Goal: Obtain resource: Download file/media

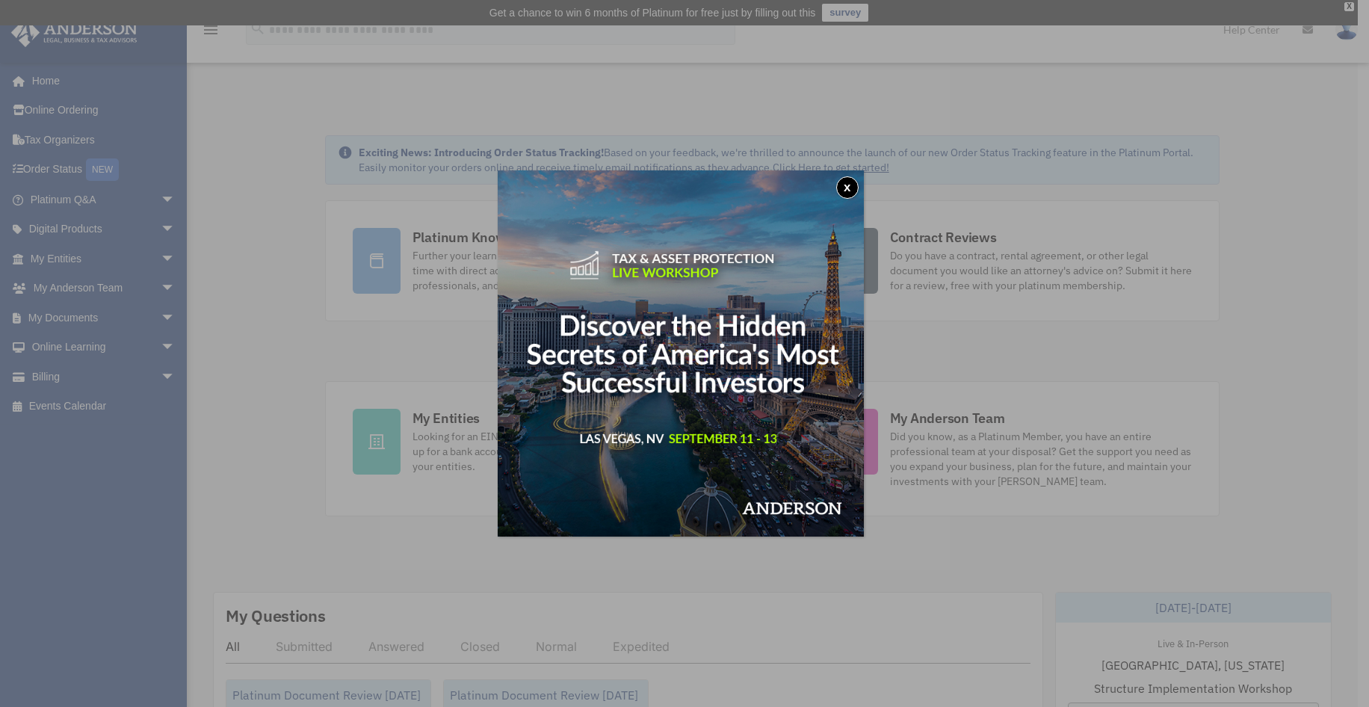
click at [853, 186] on button "x" at bounding box center [847, 187] width 22 height 22
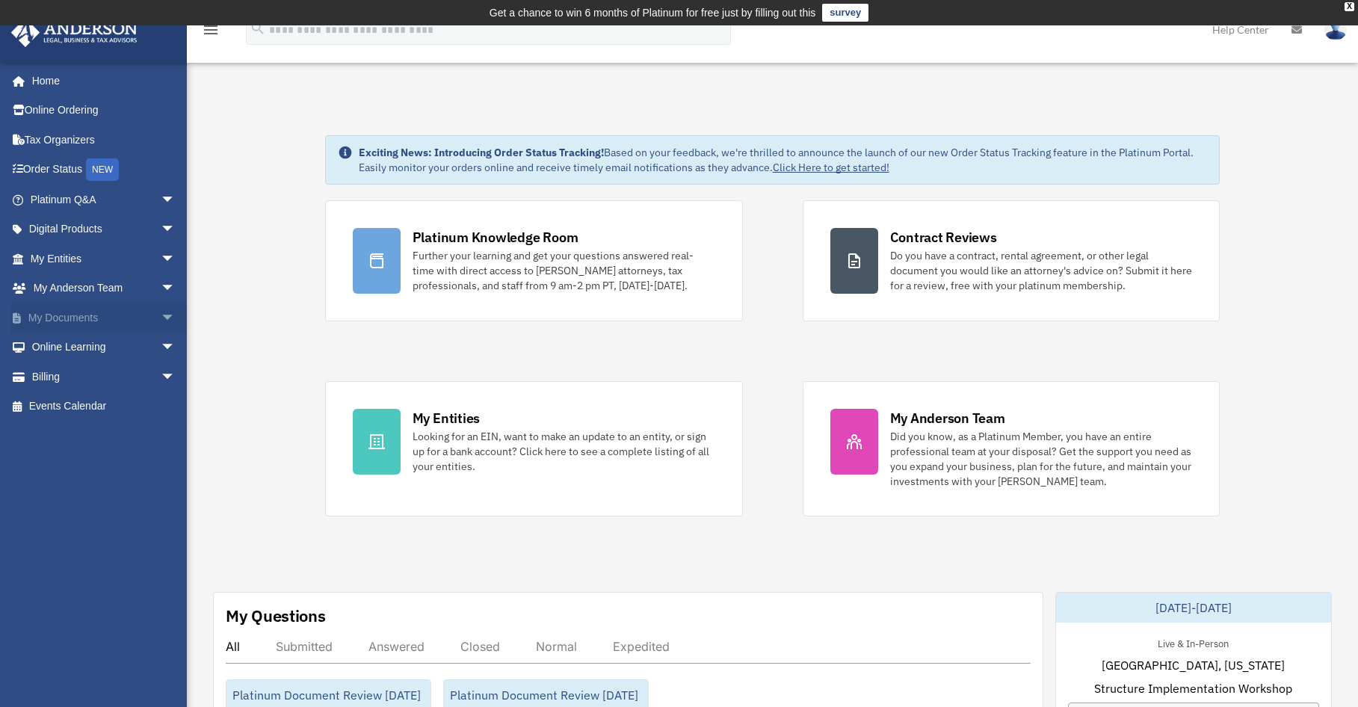
click at [93, 313] on link "My Documents arrow_drop_down" at bounding box center [104, 318] width 188 height 30
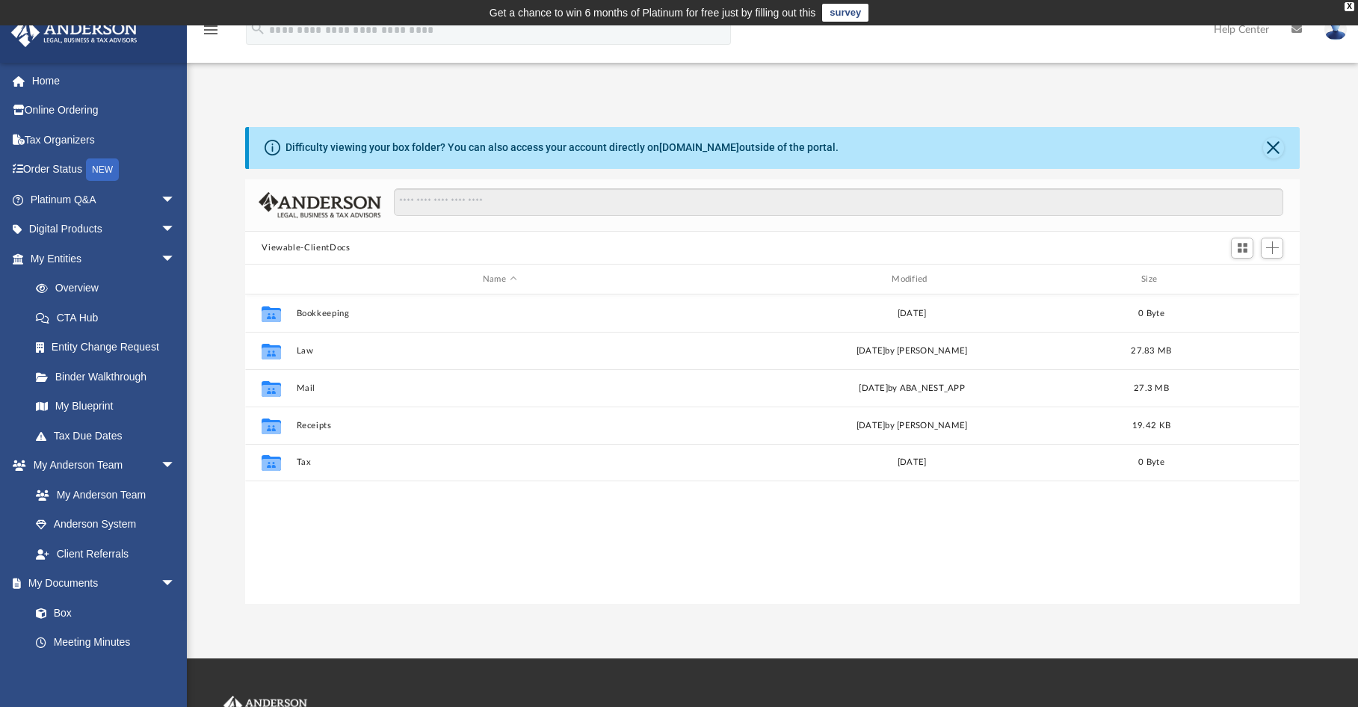
scroll to position [329, 1043]
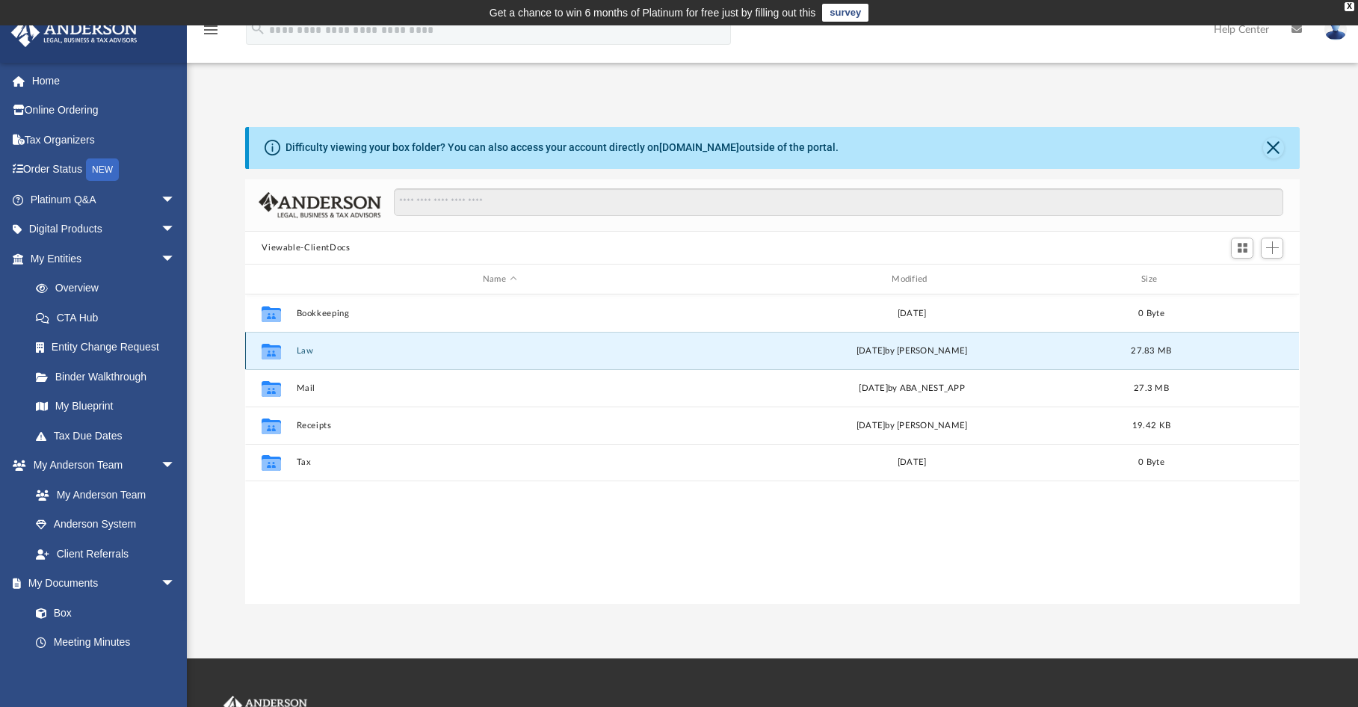
click at [303, 351] on button "Law" at bounding box center [500, 351] width 406 height 10
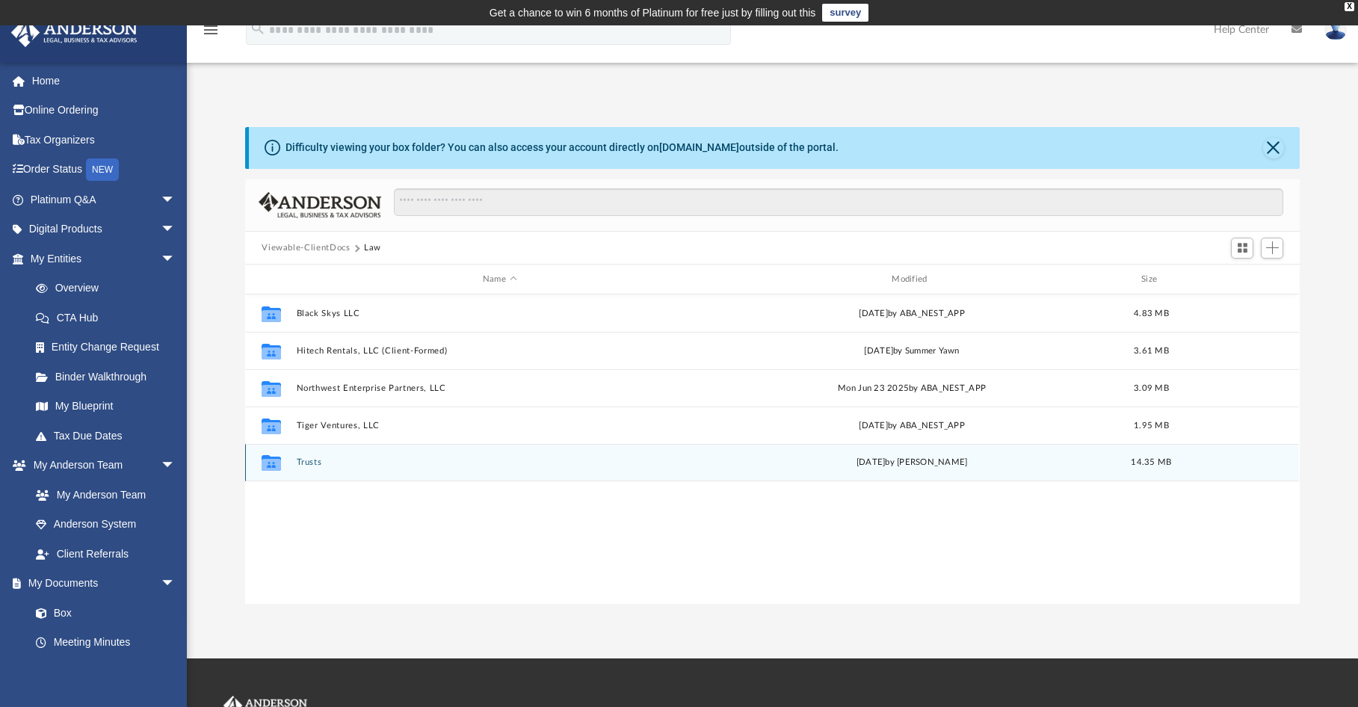
click at [303, 460] on button "Trusts" at bounding box center [500, 463] width 406 height 10
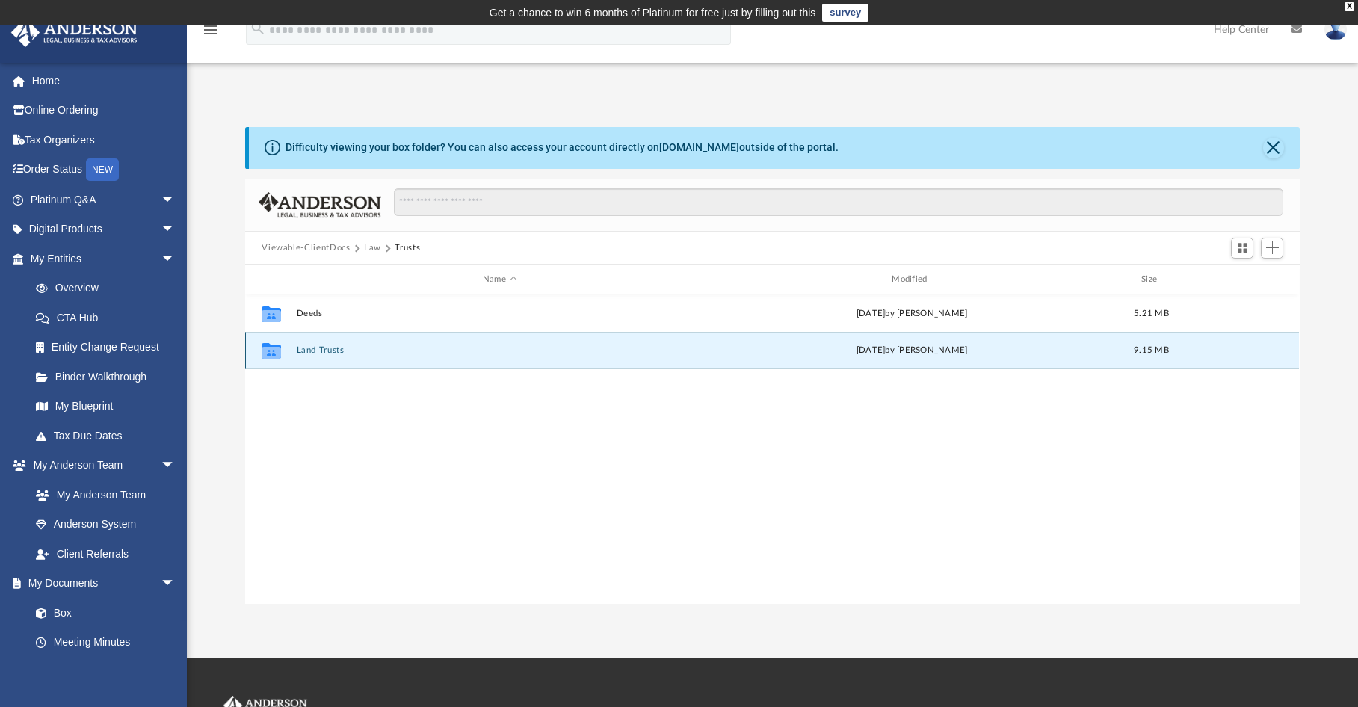
click at [311, 354] on button "Land Trusts" at bounding box center [500, 351] width 406 height 10
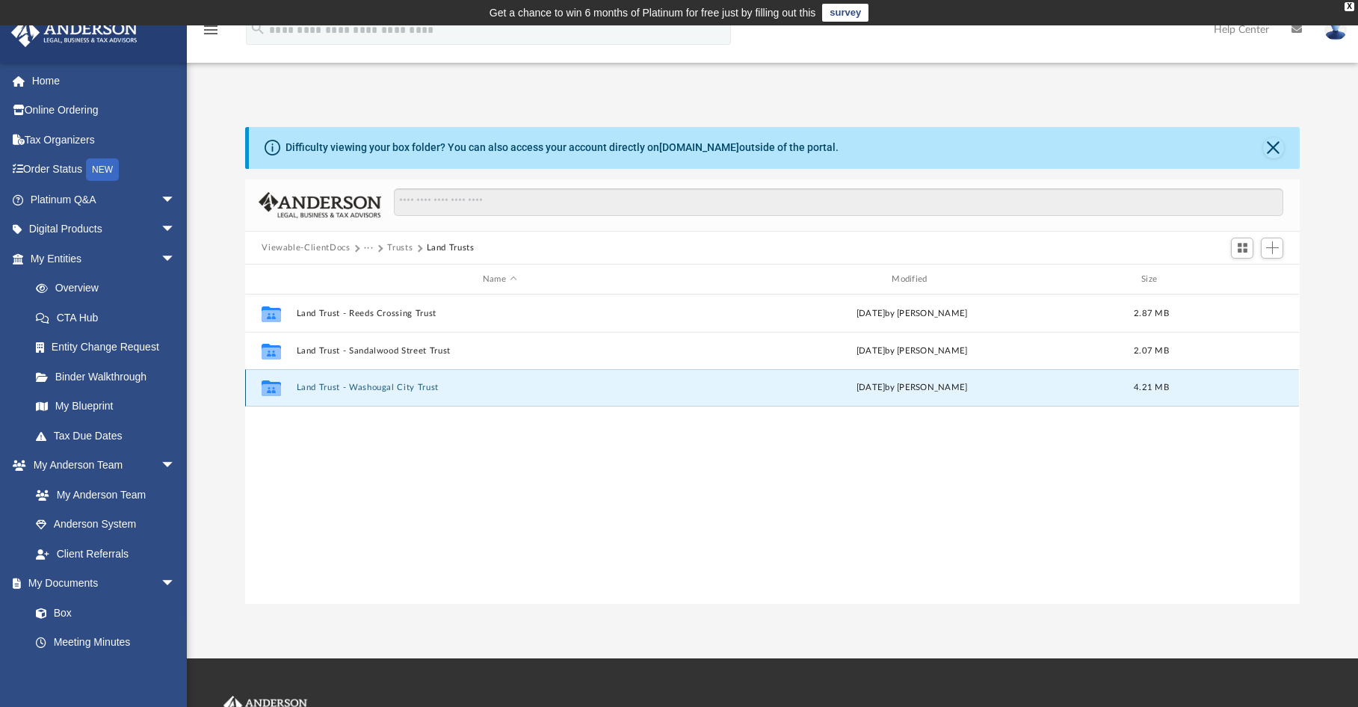
click at [377, 390] on button "Land Trust - Washougal City Trust" at bounding box center [500, 388] width 406 height 10
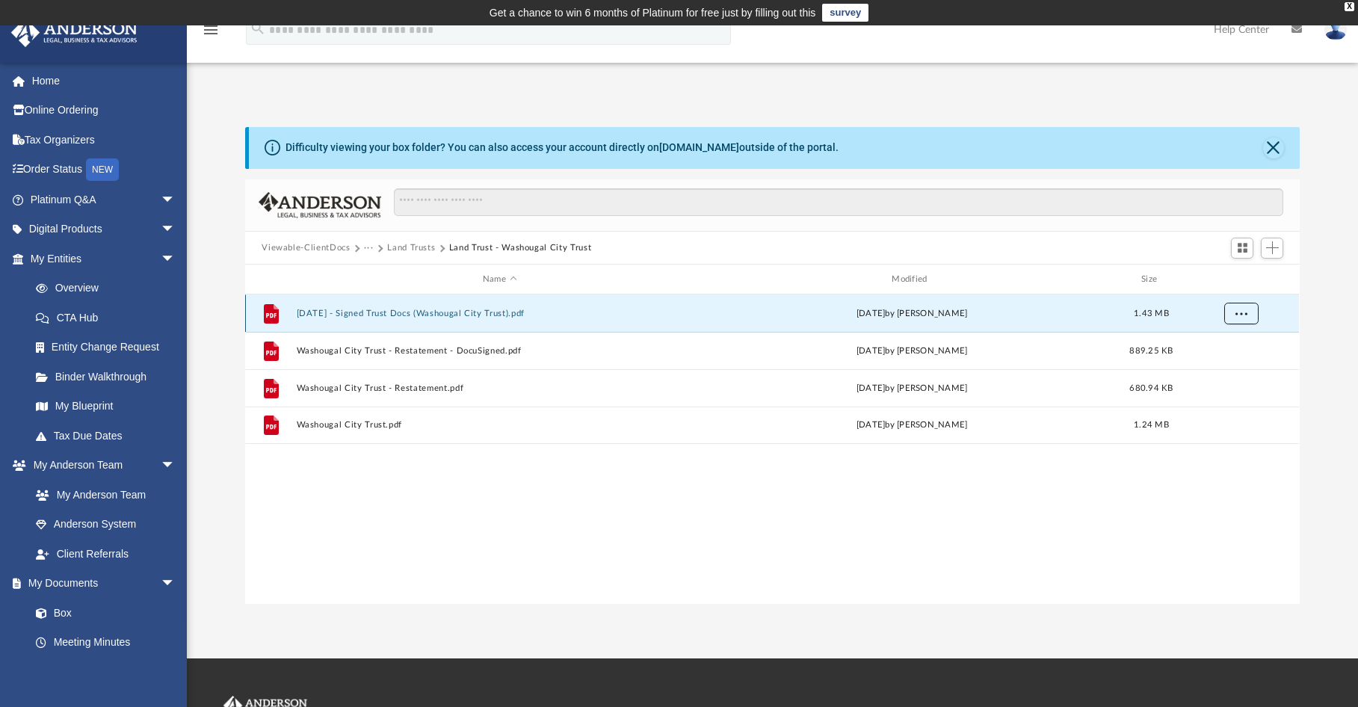
click at [1246, 318] on button "More options" at bounding box center [1241, 314] width 34 height 22
click at [1224, 367] on li "Download" at bounding box center [1227, 368] width 43 height 16
click at [460, 314] on button "2024.08.12 - Signed Trust Docs (Washougal City Trust).pdf" at bounding box center [500, 314] width 406 height 10
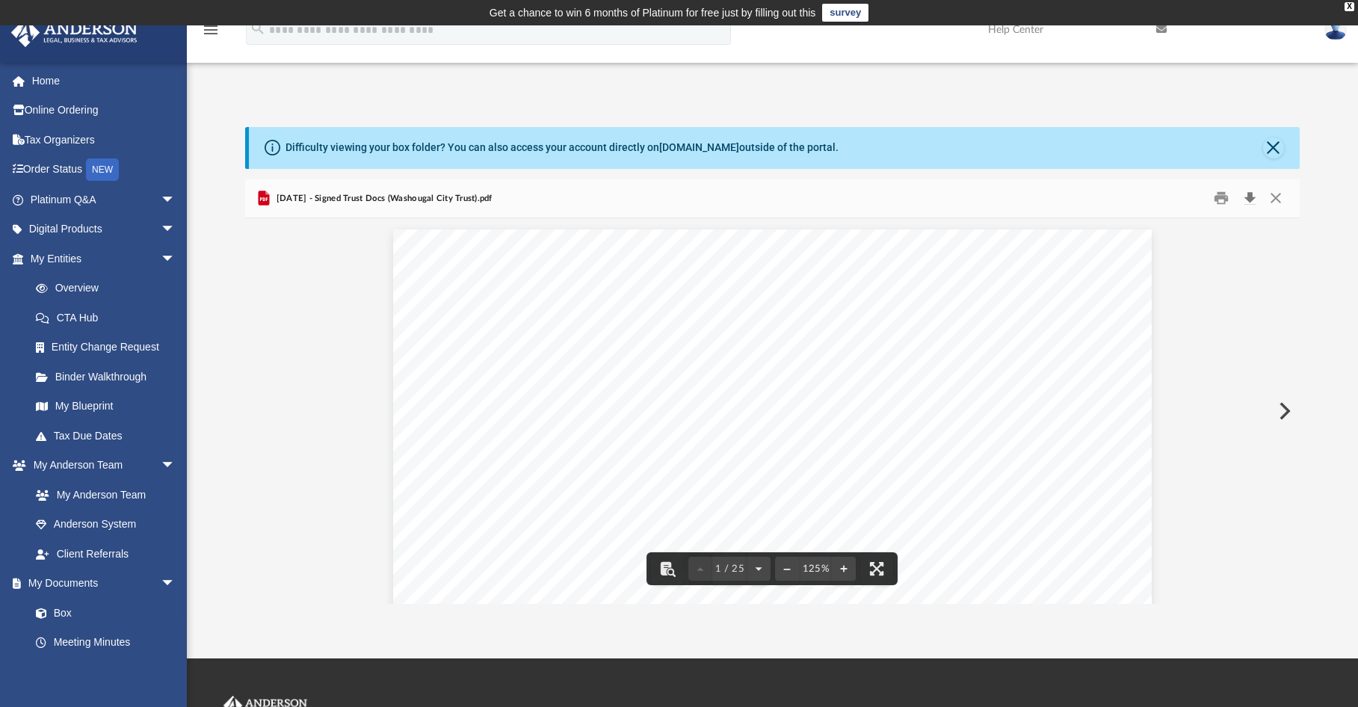
click at [1247, 197] on button "Download" at bounding box center [1249, 198] width 27 height 23
click at [1275, 194] on button "Close" at bounding box center [1275, 198] width 27 height 23
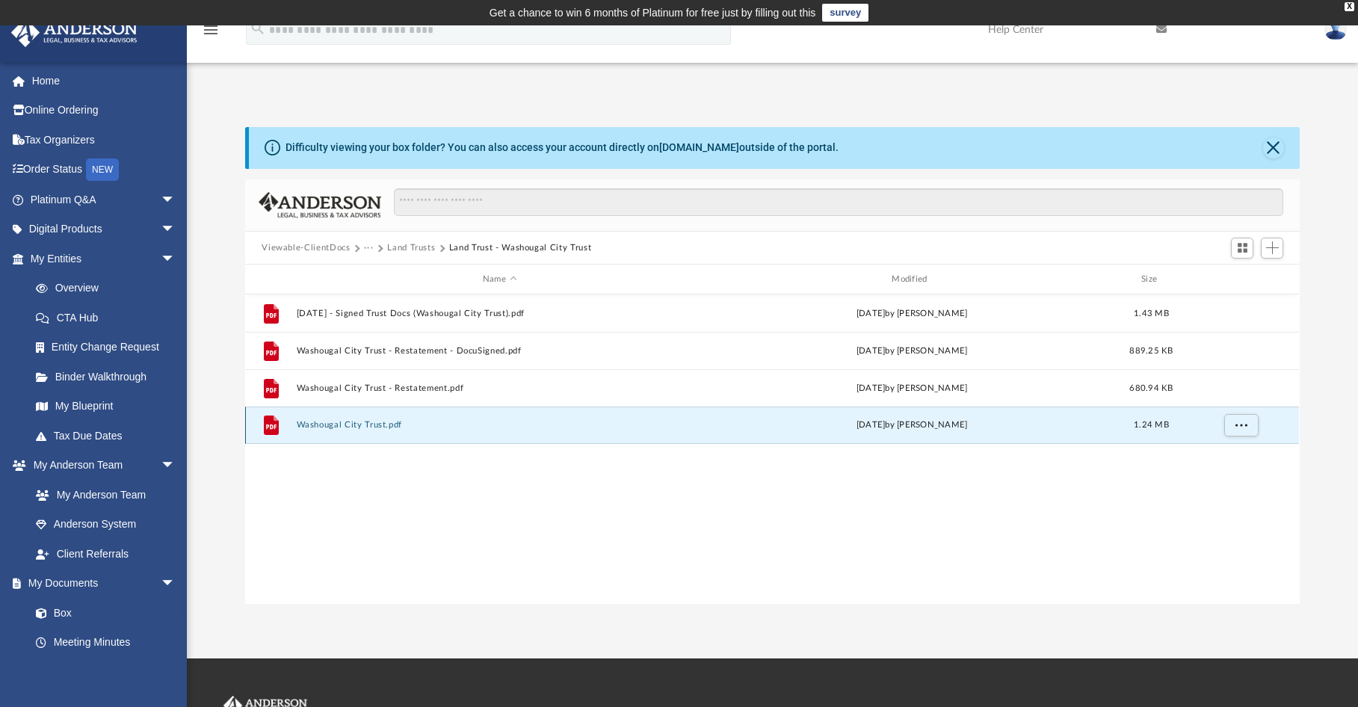
click at [350, 425] on button "Washougal City Trust.pdf" at bounding box center [500, 426] width 406 height 10
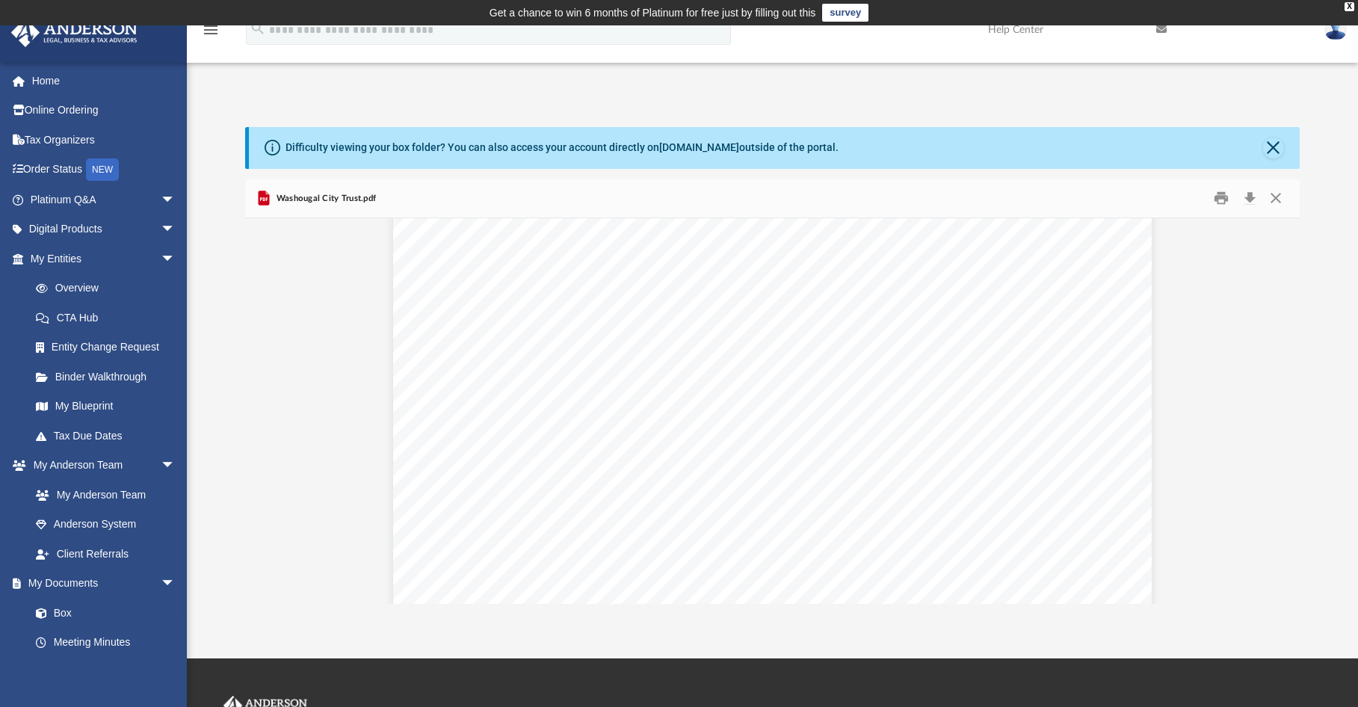
scroll to position [145, 0]
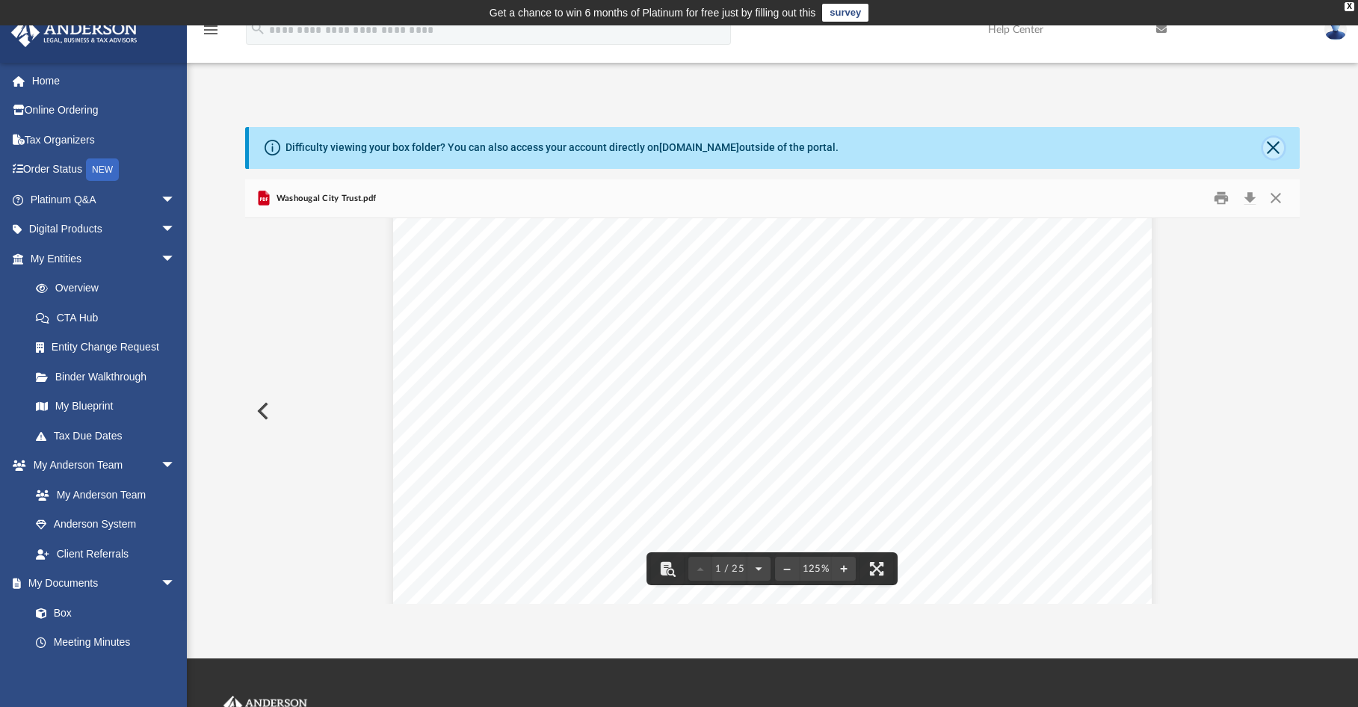
click at [1274, 146] on button "Close" at bounding box center [1273, 148] width 21 height 21
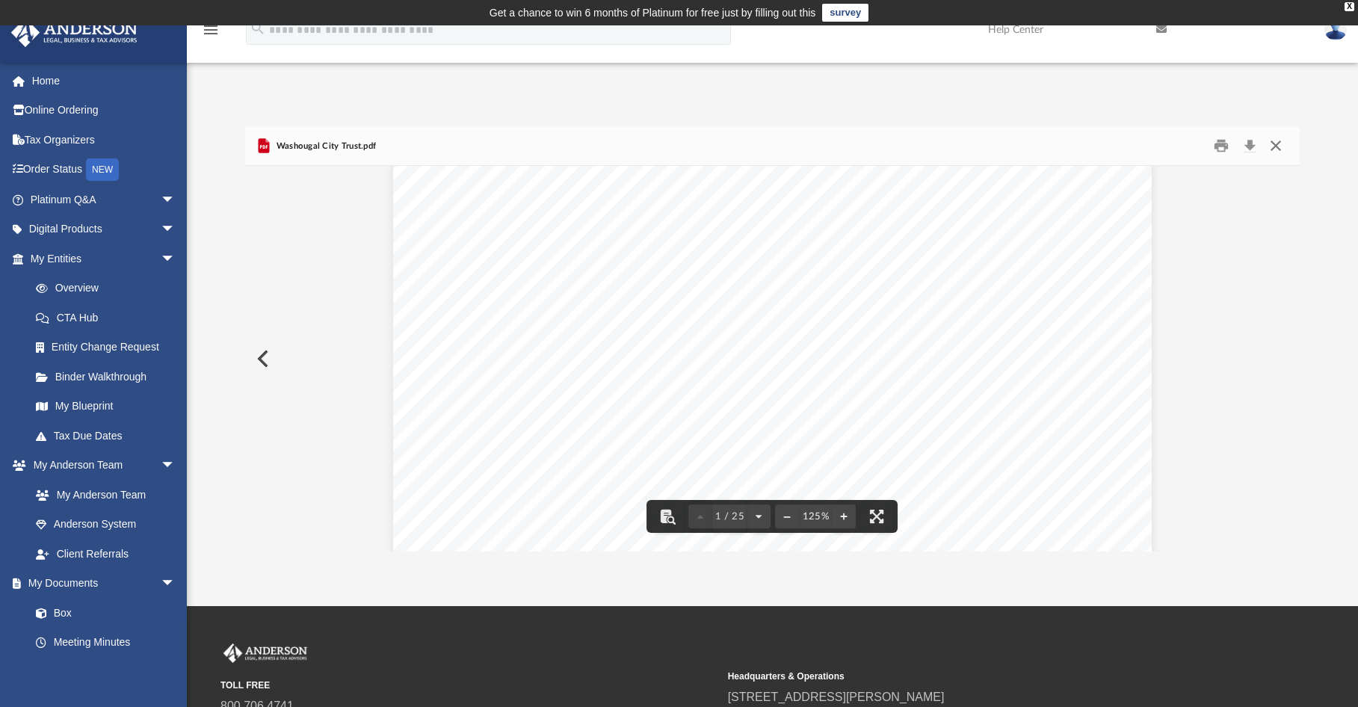
click at [1274, 146] on button "Close" at bounding box center [1275, 146] width 27 height 23
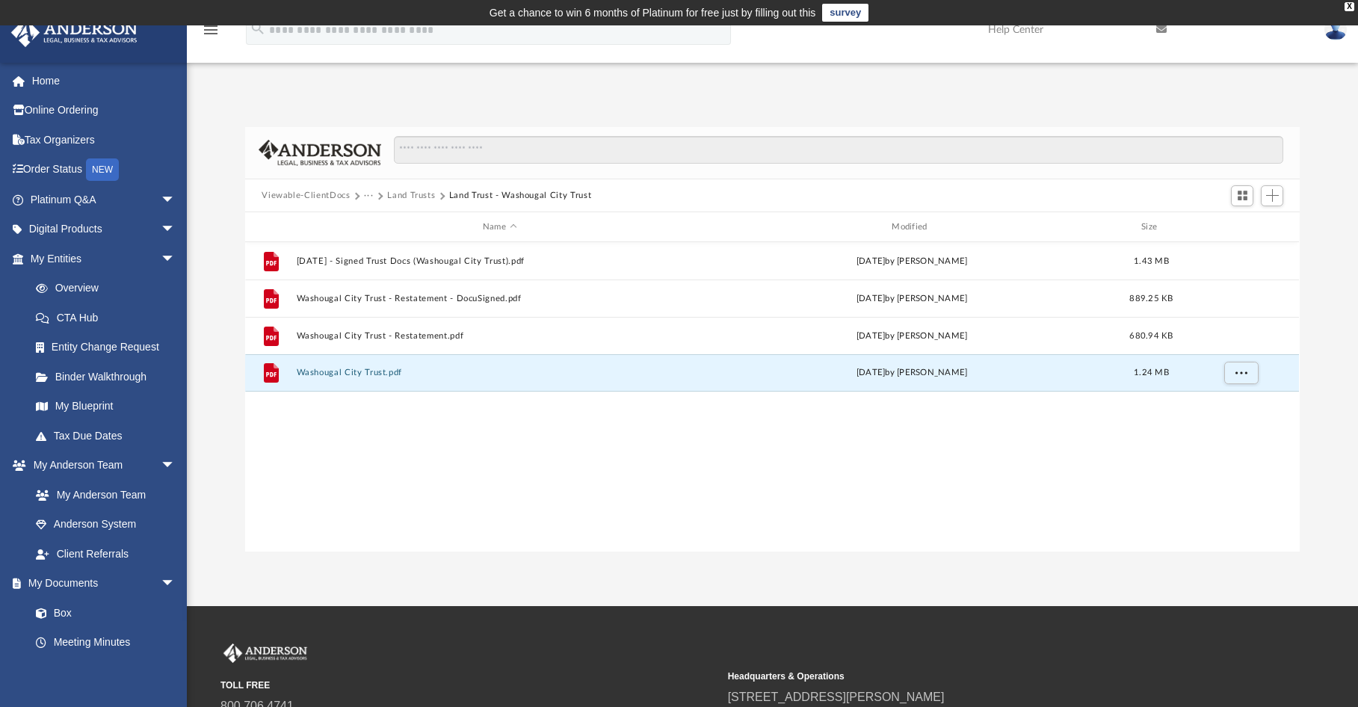
click at [407, 197] on button "Land Trusts" at bounding box center [411, 195] width 48 height 13
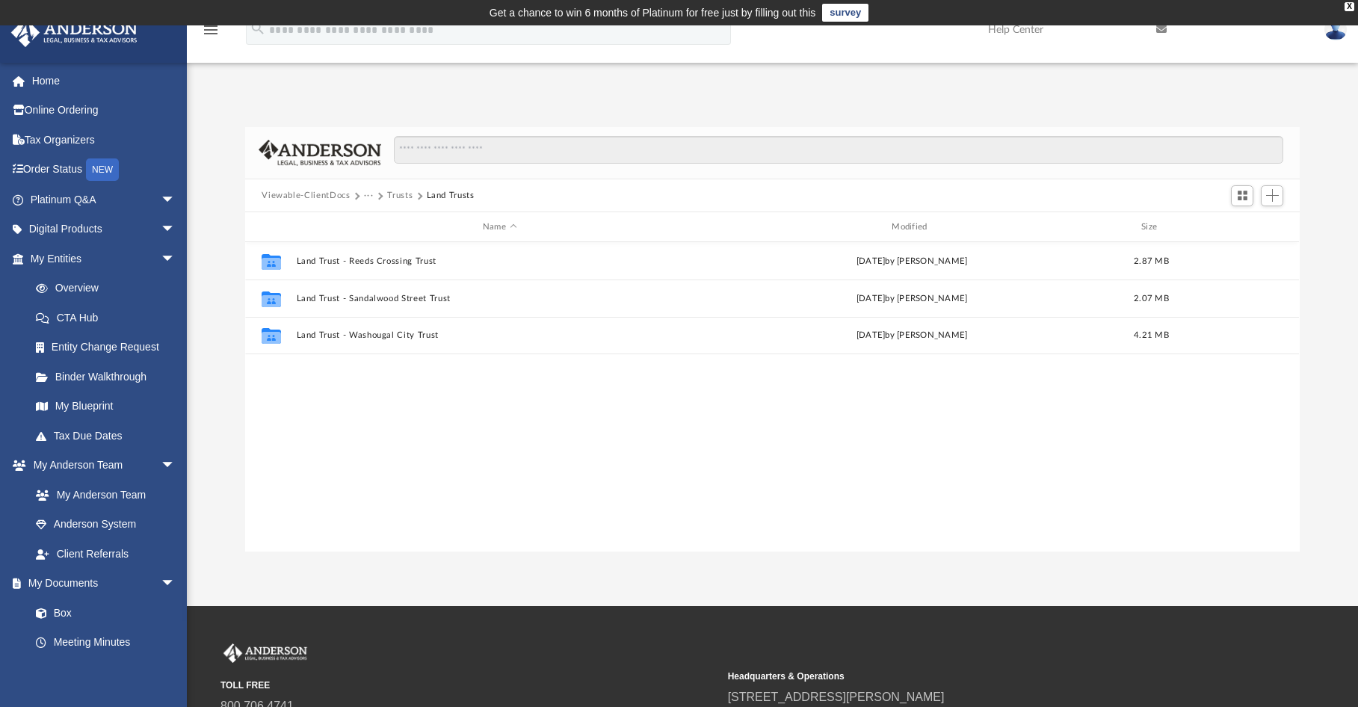
click at [393, 194] on button "Trusts" at bounding box center [399, 195] width 25 height 13
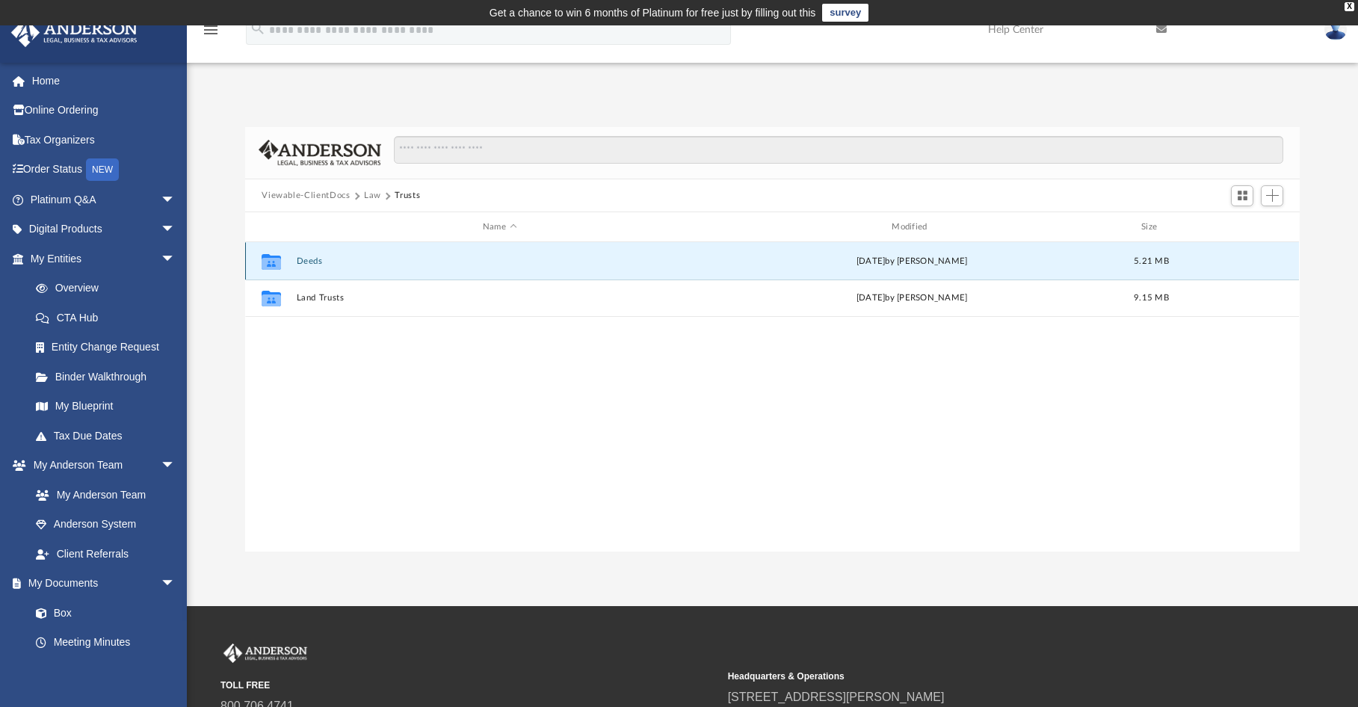
click at [306, 257] on button "Deeds" at bounding box center [500, 261] width 406 height 10
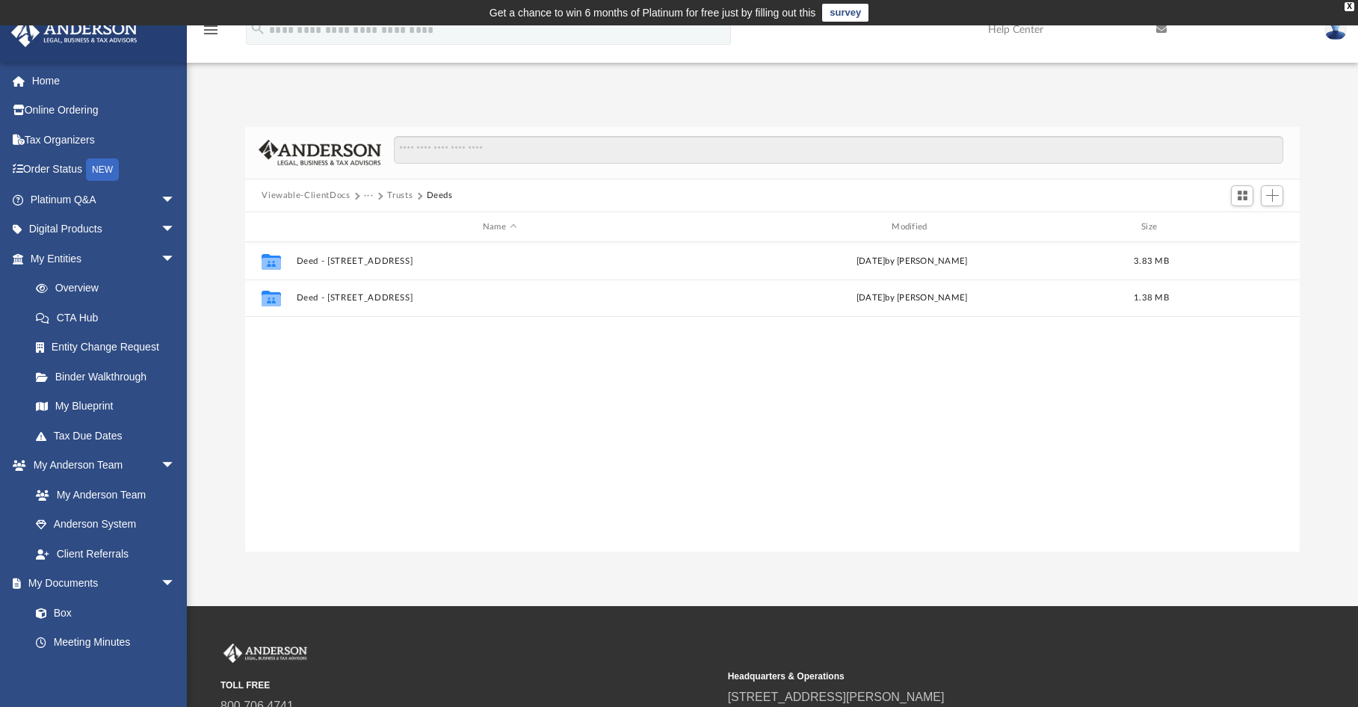
click at [298, 192] on button "Viewable-ClientDocs" at bounding box center [306, 195] width 88 height 13
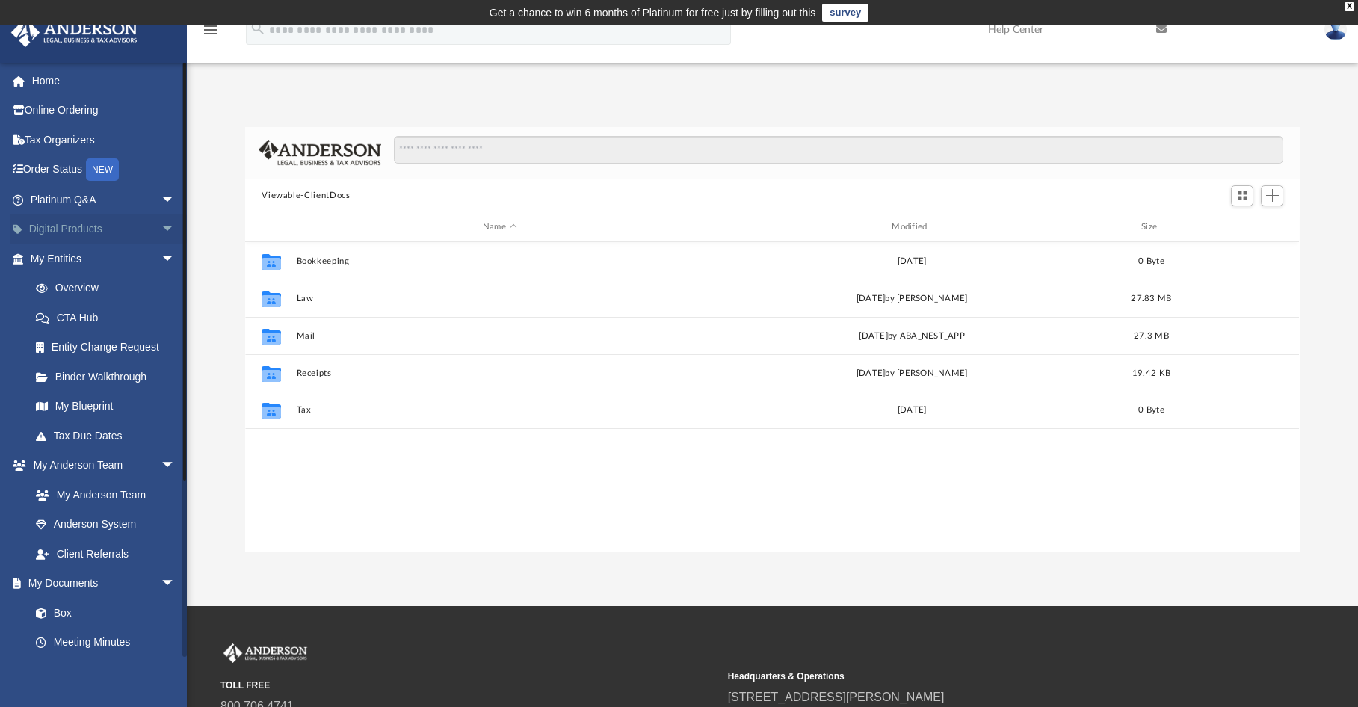
click at [79, 229] on link "Digital Products arrow_drop_down" at bounding box center [104, 230] width 188 height 30
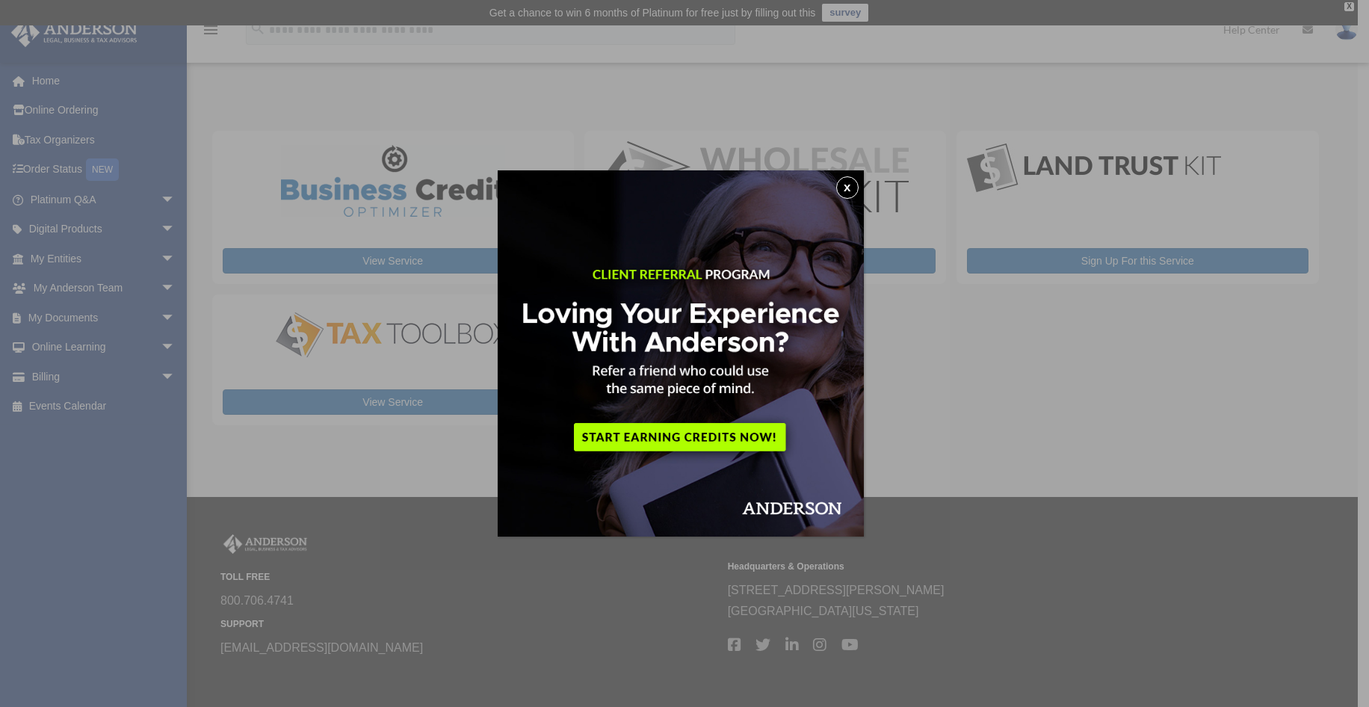
click at [851, 191] on button "x" at bounding box center [847, 187] width 22 height 22
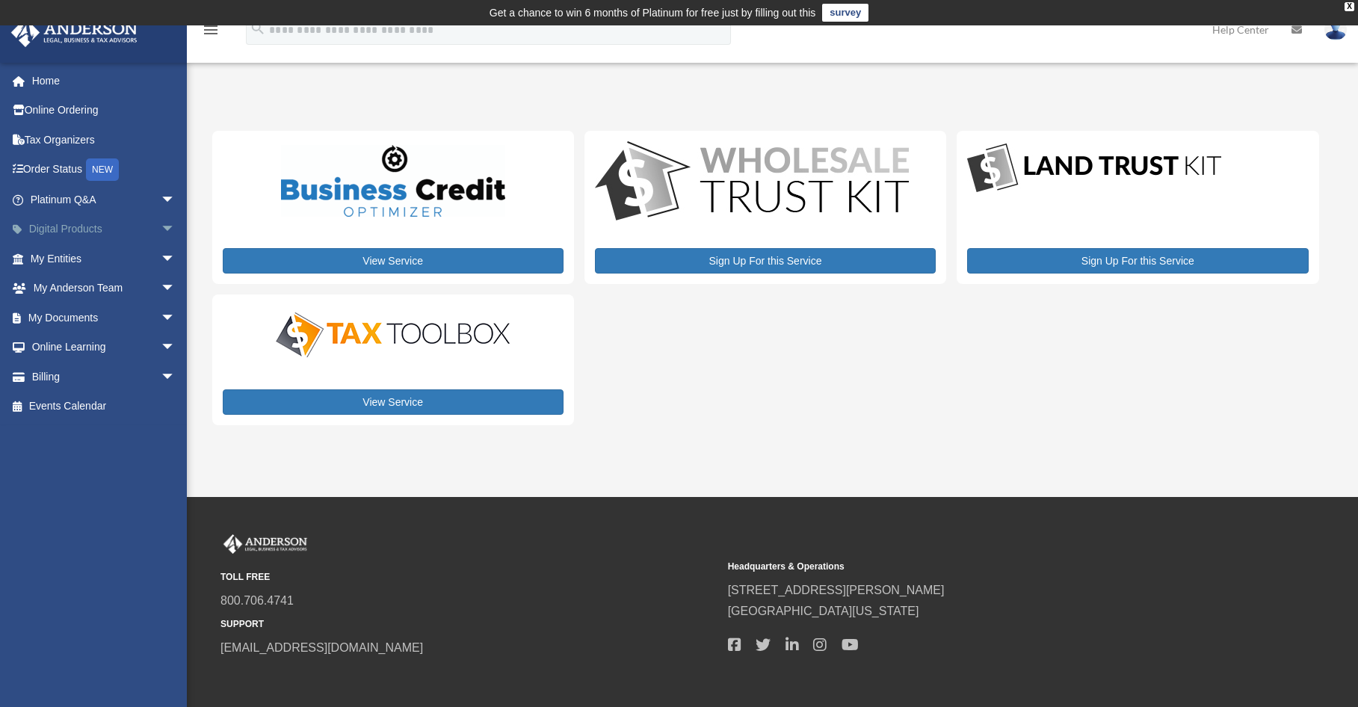
click at [161, 225] on span "arrow_drop_down" at bounding box center [176, 230] width 30 height 31
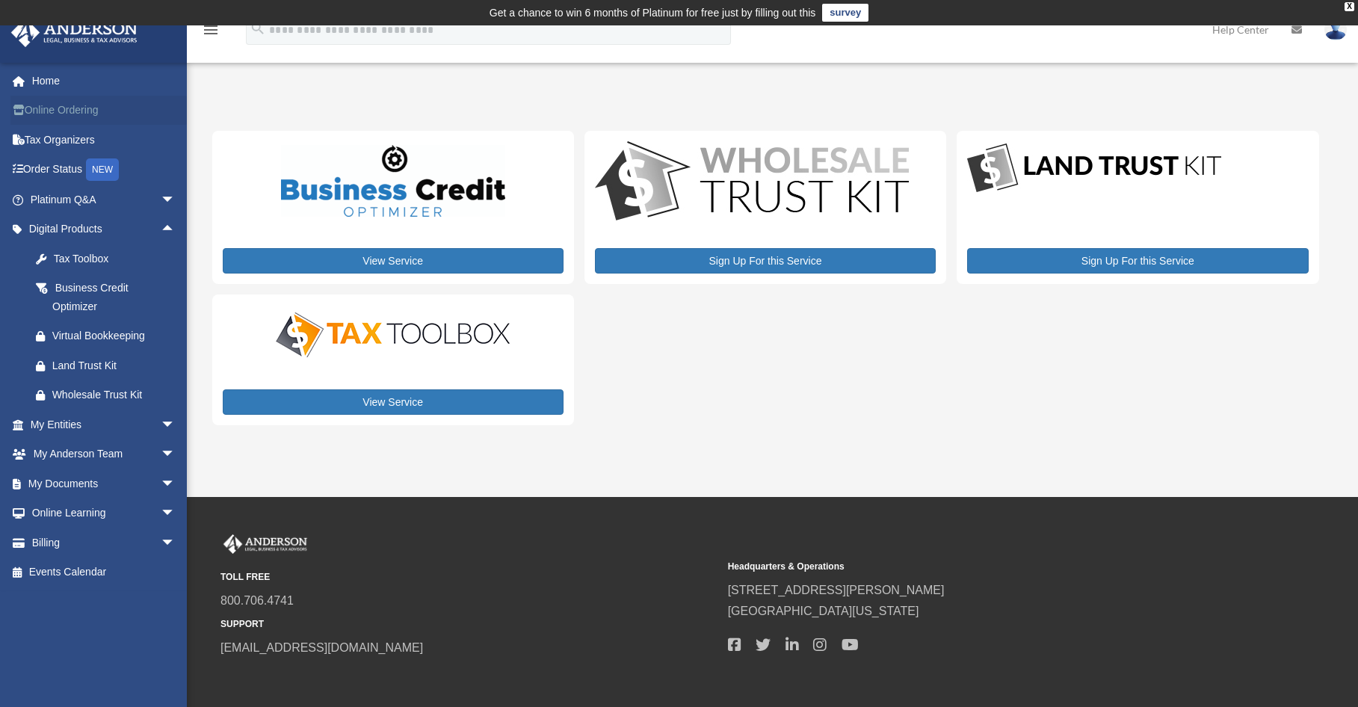
click at [70, 106] on link "Online Ordering" at bounding box center [104, 111] width 188 height 30
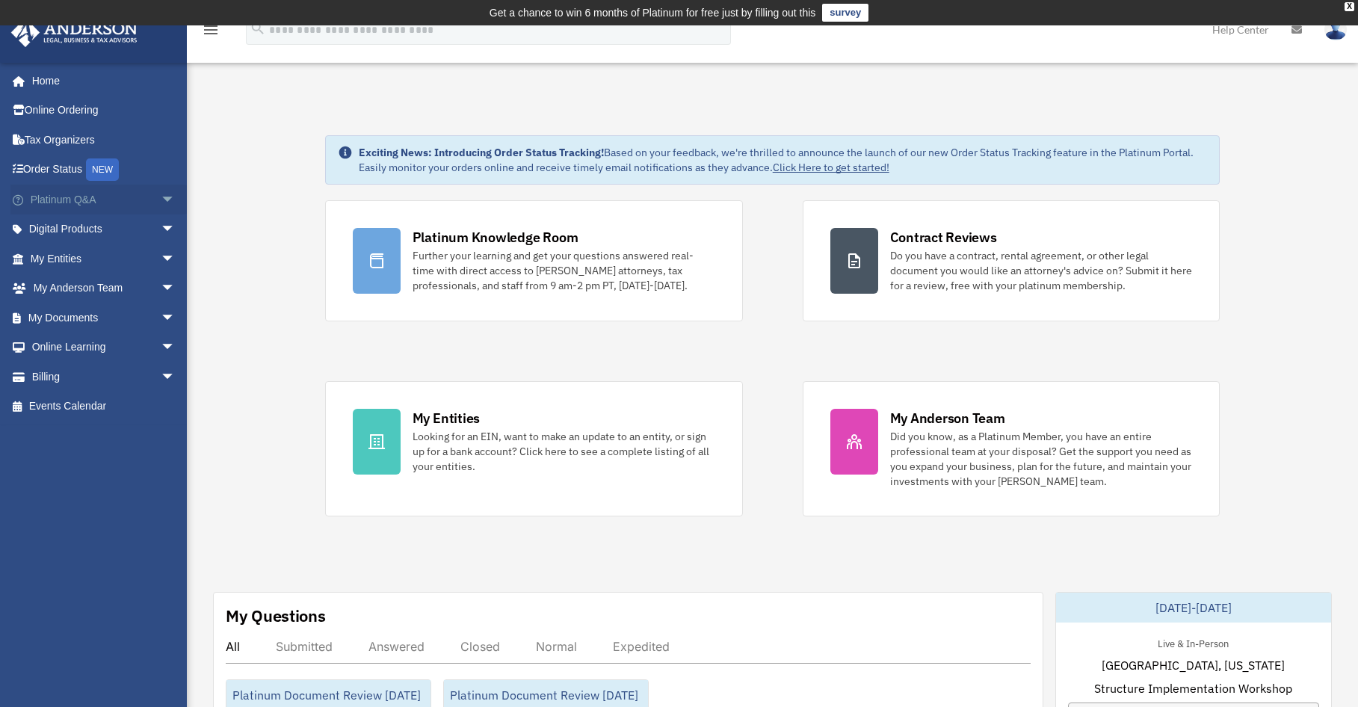
click at [161, 200] on span "arrow_drop_down" at bounding box center [176, 200] width 30 height 31
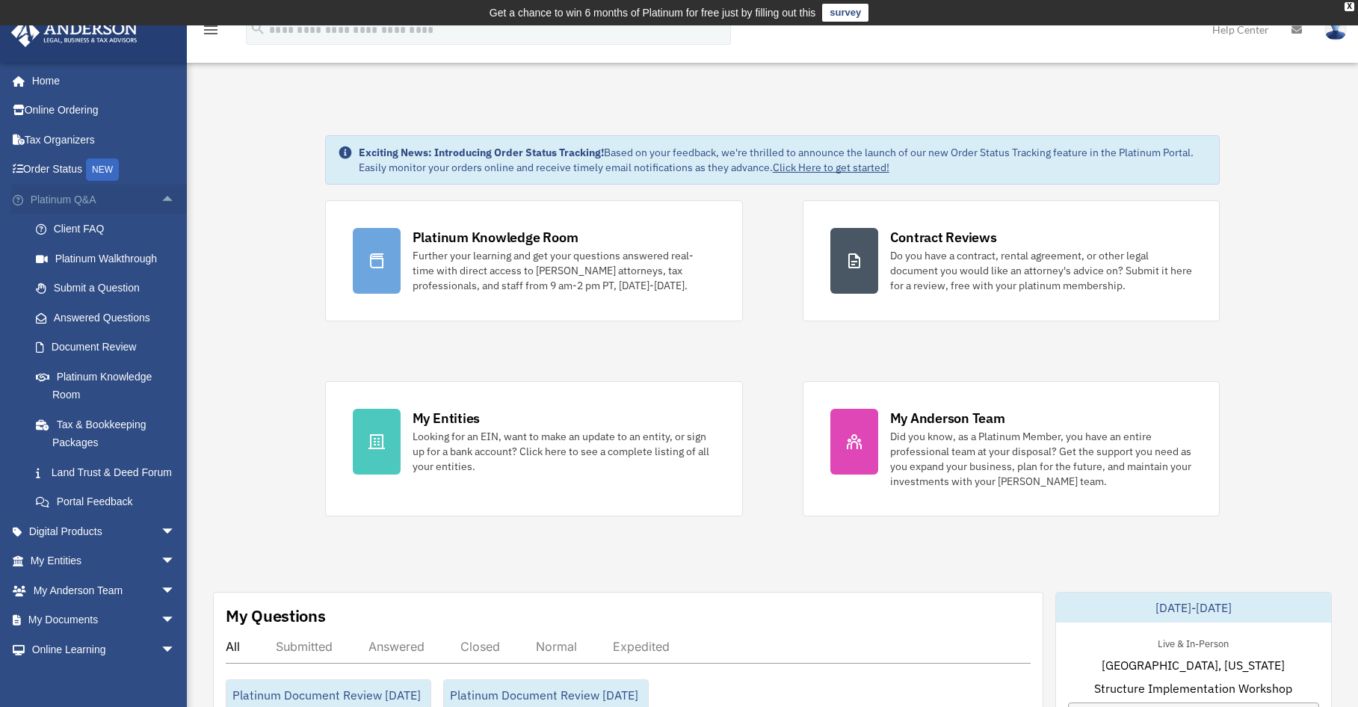
click at [161, 197] on span "arrow_drop_up" at bounding box center [176, 200] width 30 height 31
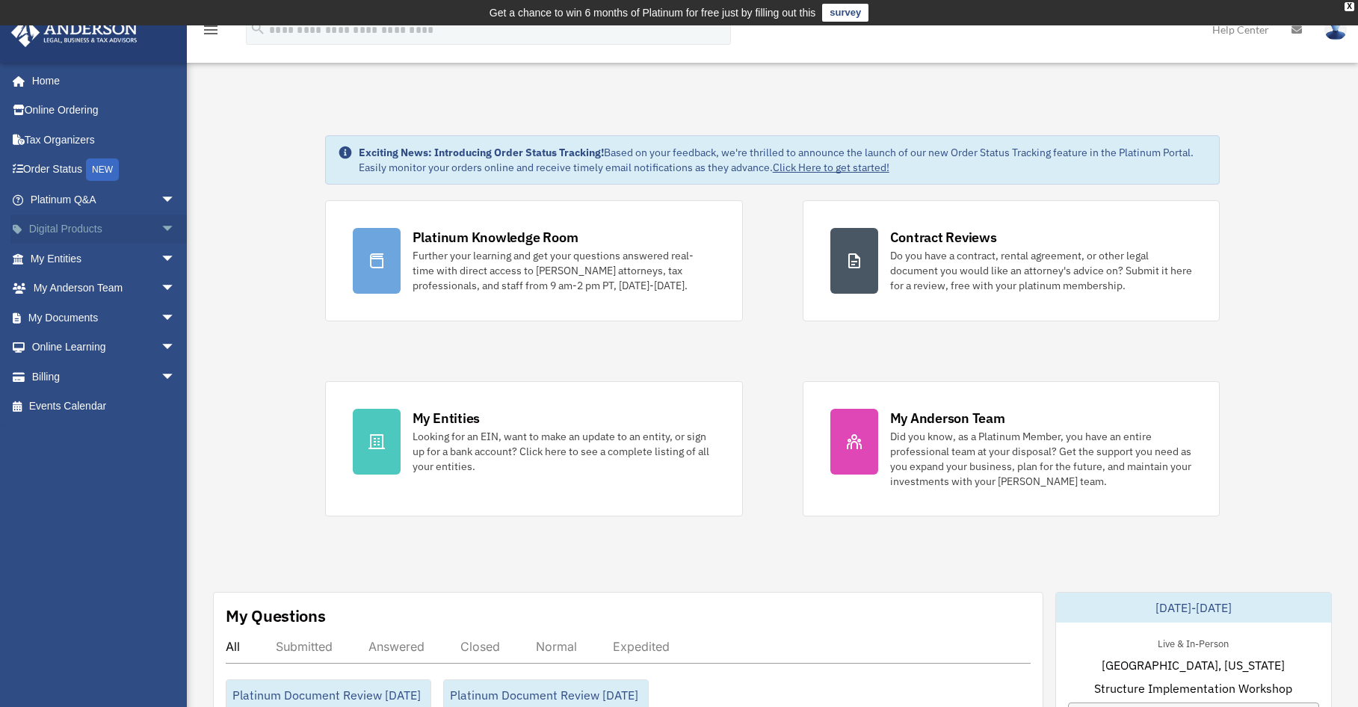
click at [161, 229] on span "arrow_drop_down" at bounding box center [176, 230] width 30 height 31
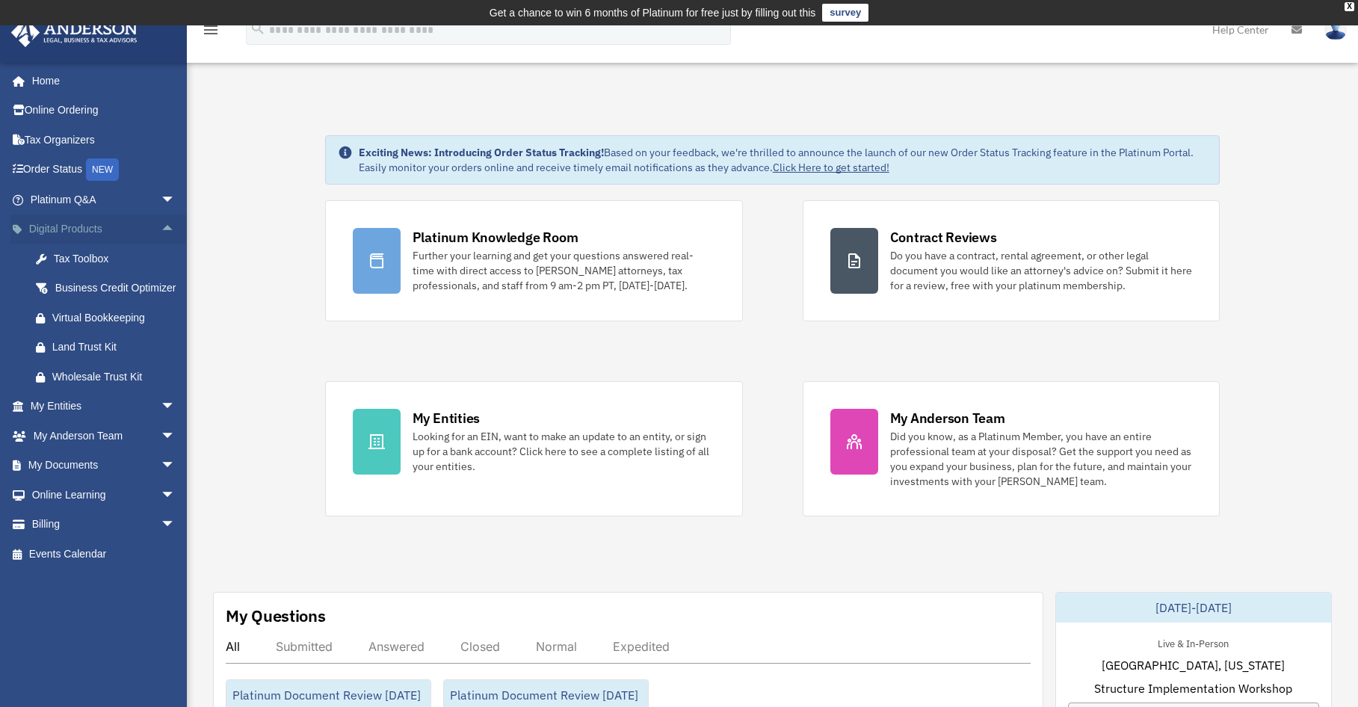
click at [161, 229] on span "arrow_drop_up" at bounding box center [176, 230] width 30 height 31
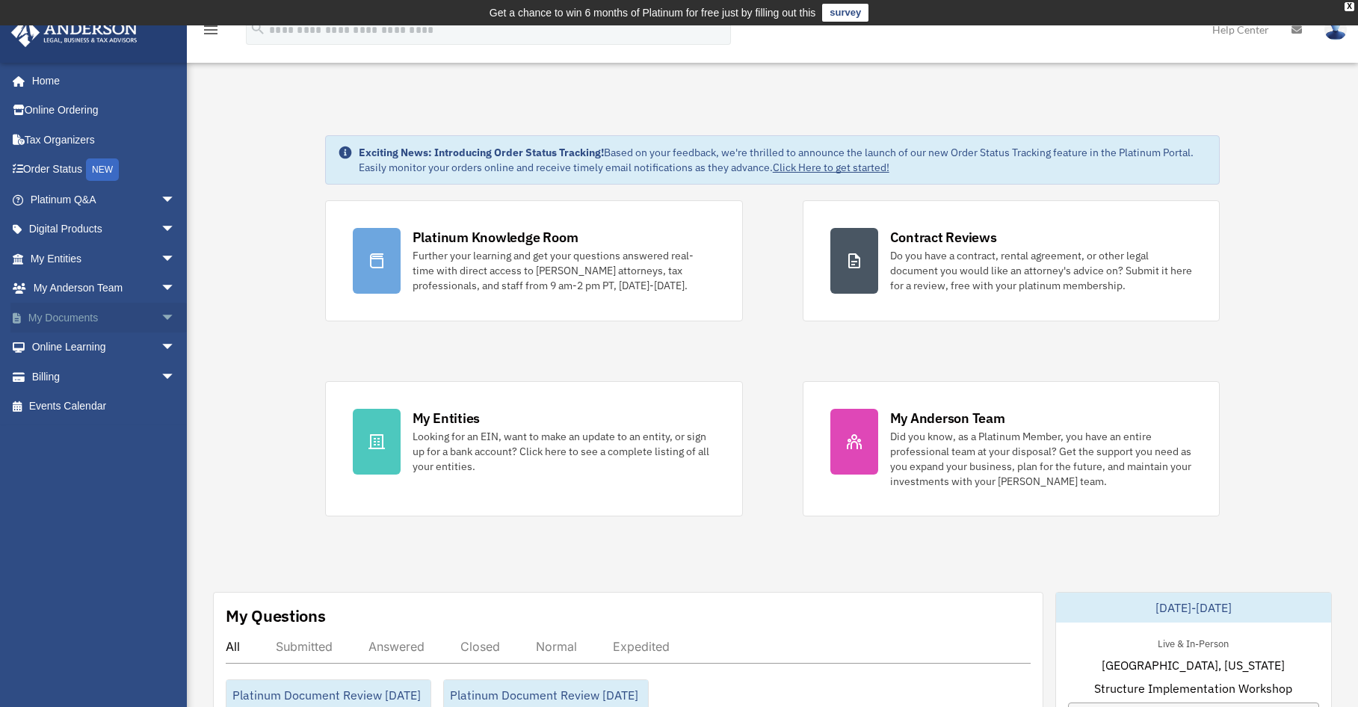
click at [161, 316] on span "arrow_drop_down" at bounding box center [176, 318] width 30 height 31
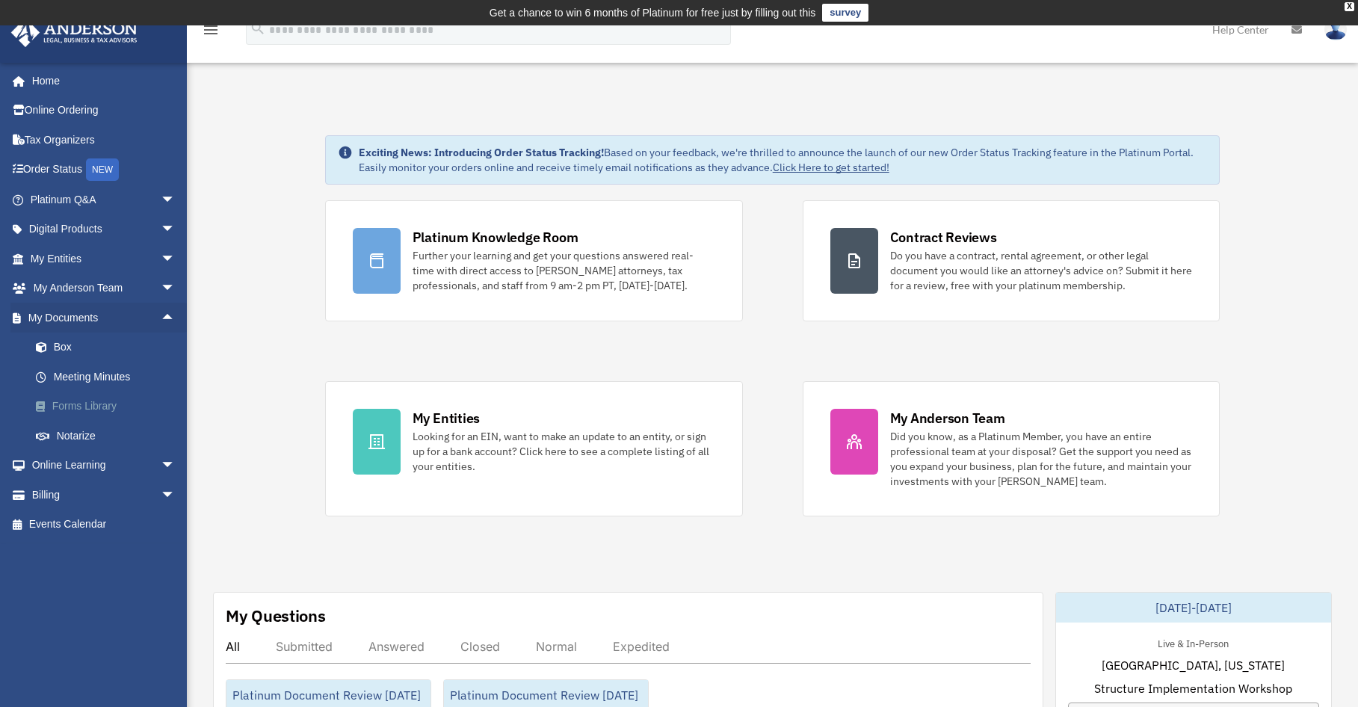
click at [77, 407] on link "Forms Library" at bounding box center [109, 407] width 177 height 30
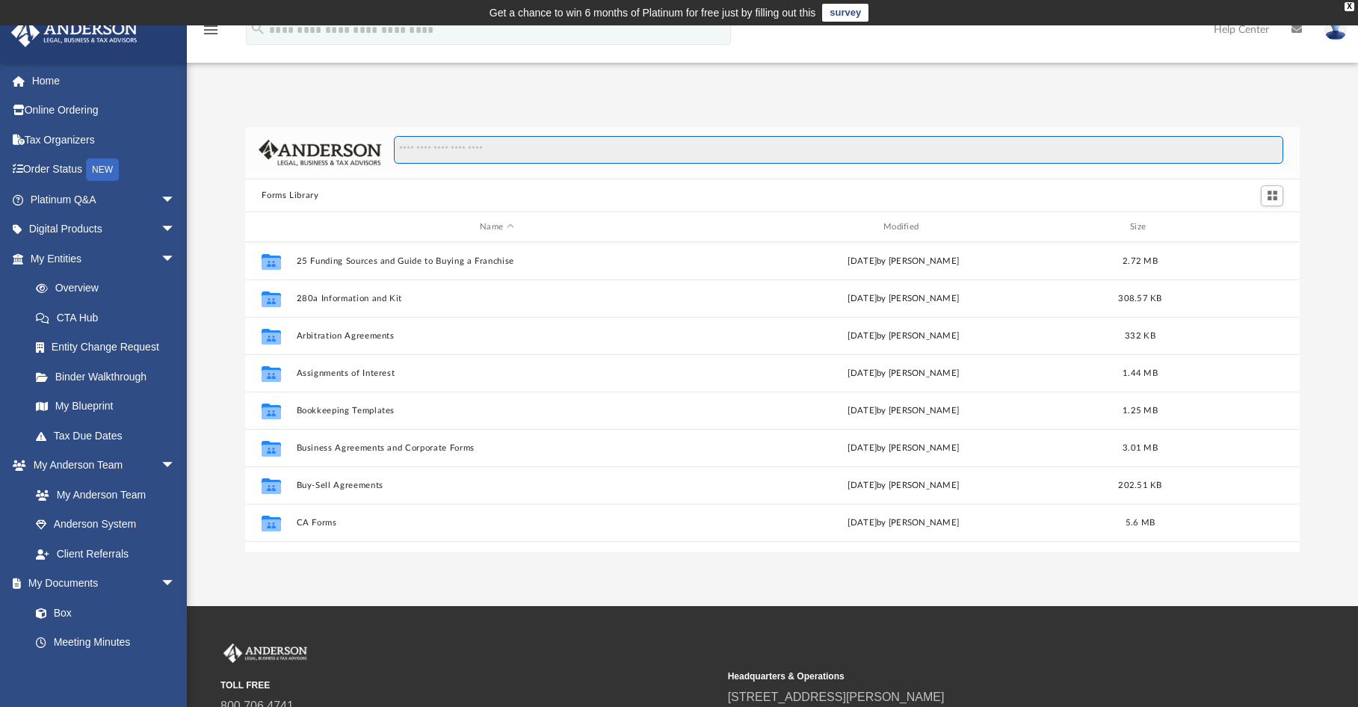
click at [518, 144] on input "Search files and folders" at bounding box center [838, 150] width 889 height 28
type input "*******"
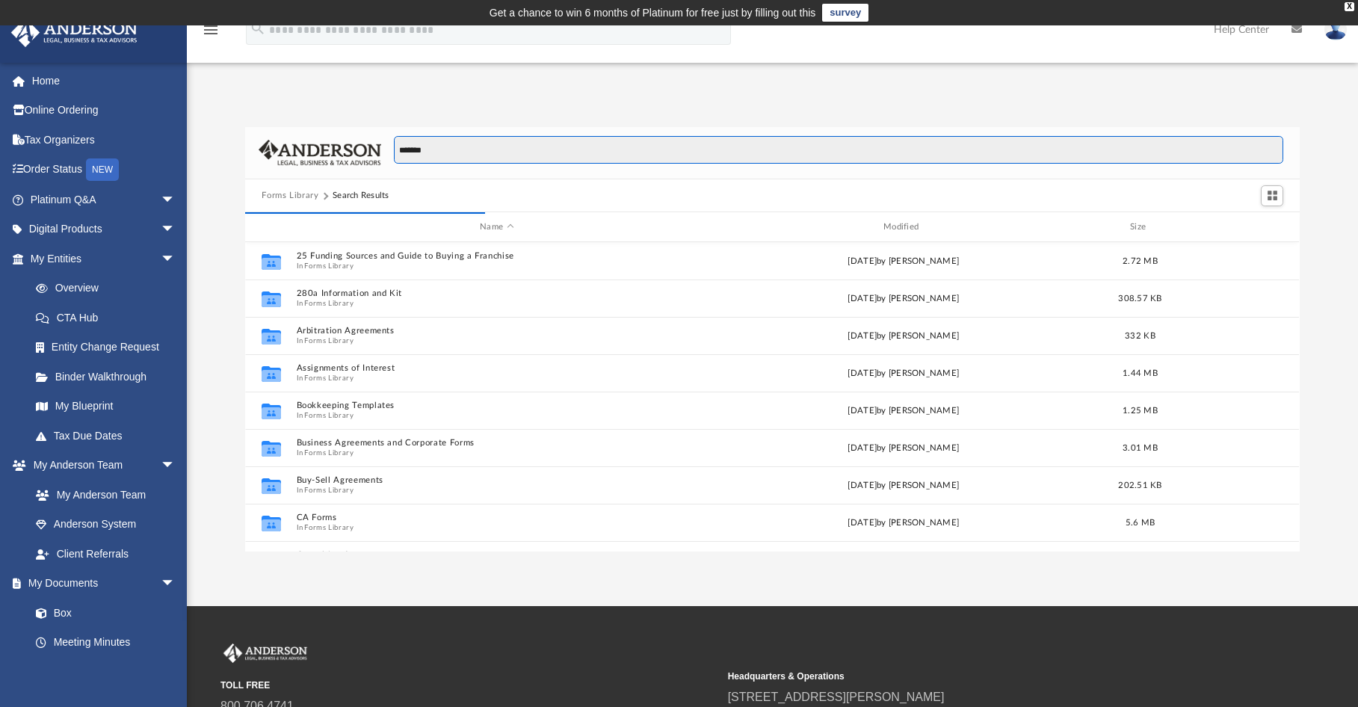
scroll to position [283, 1043]
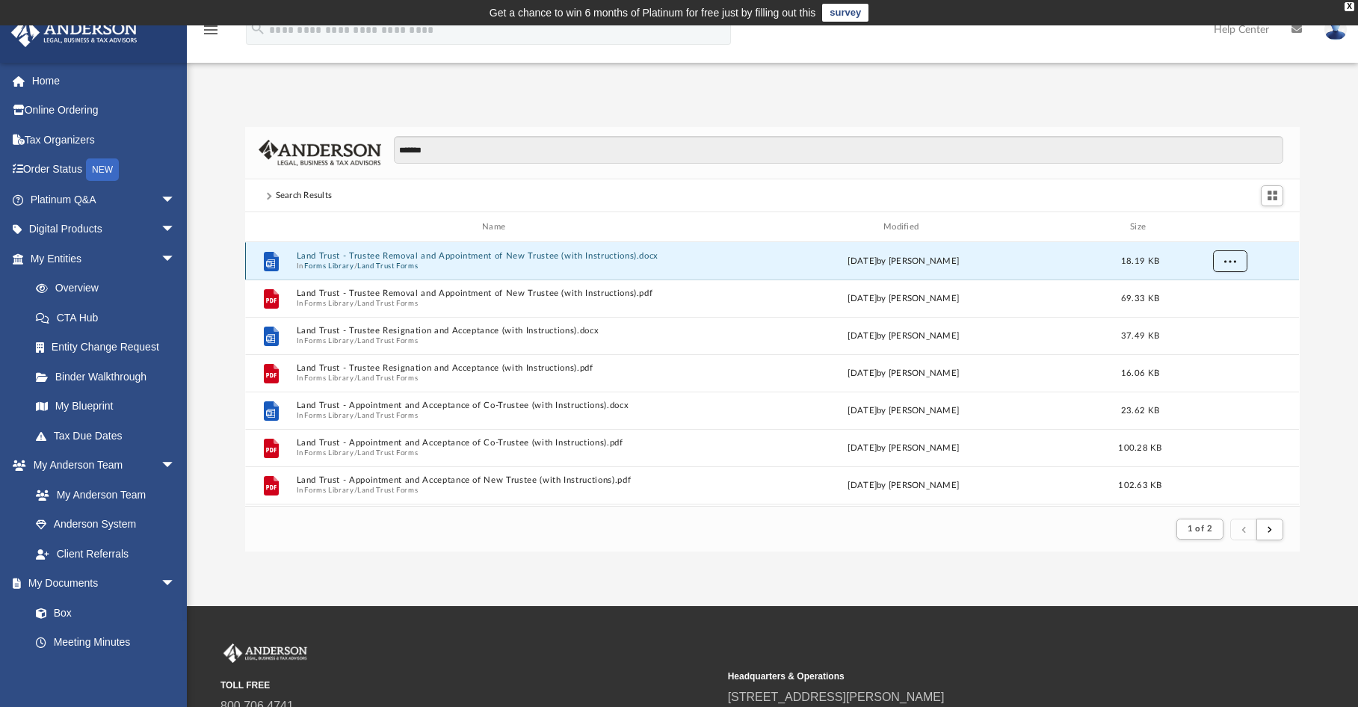
click at [1236, 268] on button "More options" at bounding box center [1230, 261] width 34 height 22
click at [1211, 316] on li "Download" at bounding box center [1216, 315] width 43 height 16
